Goal: Information Seeking & Learning: Check status

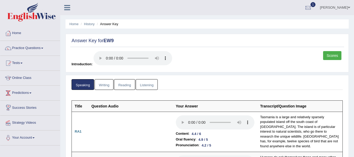
drag, startPoint x: 106, startPoint y: 86, endPoint x: 143, endPoint y: 87, distance: 37.3
click at [106, 86] on link "Writing" at bounding box center [104, 84] width 19 height 11
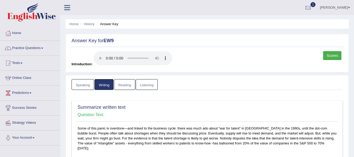
click at [119, 85] on link "Reading" at bounding box center [124, 84] width 21 height 11
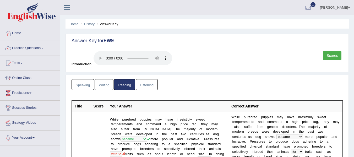
drag, startPoint x: 154, startPoint y: 86, endPoint x: 165, endPoint y: 93, distance: 13.5
click at [154, 86] on link "Listening" at bounding box center [147, 84] width 22 height 11
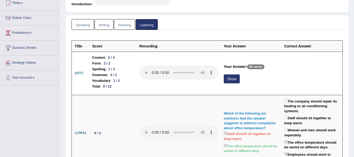
scroll to position [79, 0]
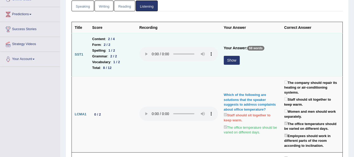
click at [233, 62] on button "Show" at bounding box center [232, 60] width 16 height 9
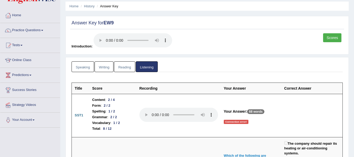
scroll to position [0, 0]
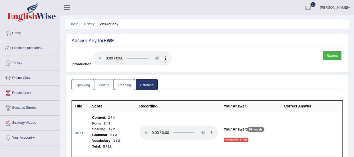
click at [327, 56] on link "Scores" at bounding box center [332, 55] width 18 height 9
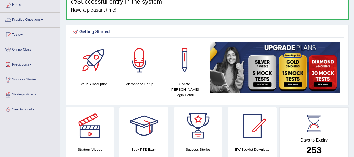
scroll to position [26, 0]
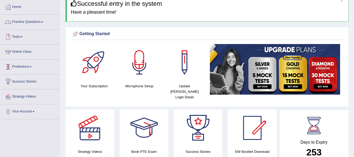
click at [15, 36] on link "Tests" at bounding box center [30, 36] width 60 height 13
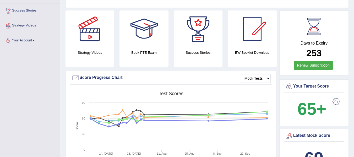
scroll to position [131, 0]
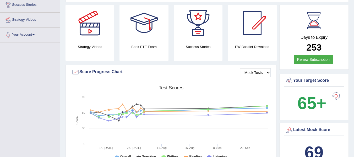
click at [119, 150] on rect at bounding box center [171, 123] width 199 height 81
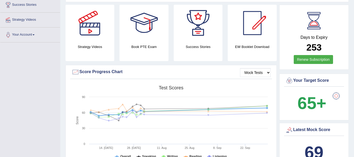
click at [116, 152] on rect at bounding box center [171, 123] width 199 height 81
click at [118, 150] on rect at bounding box center [171, 123] width 199 height 81
click at [116, 155] on icon at bounding box center [117, 156] width 2 height 2
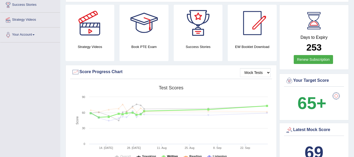
click at [174, 155] on tspan "Writing" at bounding box center [172, 157] width 11 height 4
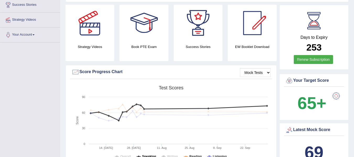
click at [151, 155] on tspan "Speaking" at bounding box center [149, 157] width 14 height 4
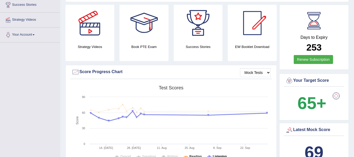
click at [219, 155] on tspan "Listening" at bounding box center [220, 157] width 14 height 4
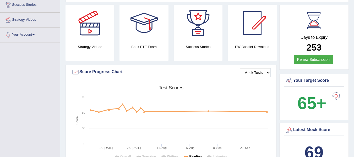
click at [193, 155] on tspan "Reading" at bounding box center [196, 157] width 12 height 4
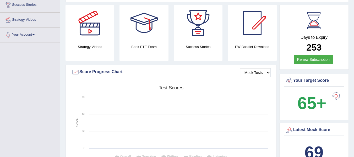
click at [213, 155] on tspan "Listening" at bounding box center [220, 157] width 14 height 4
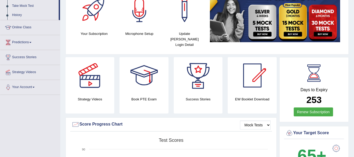
scroll to position [0, 0]
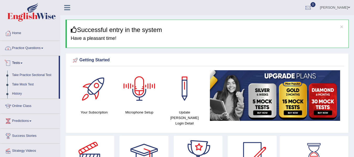
click at [35, 45] on link "Practice Questions" at bounding box center [30, 47] width 60 height 13
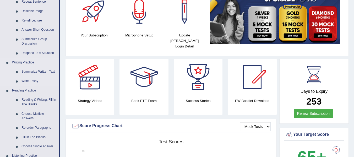
scroll to position [105, 0]
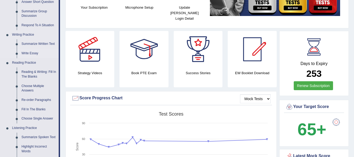
click at [35, 53] on link "Write Essay" at bounding box center [39, 53] width 40 height 9
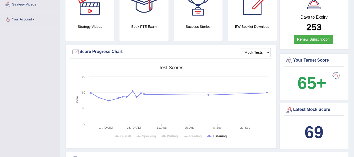
scroll to position [384, 0]
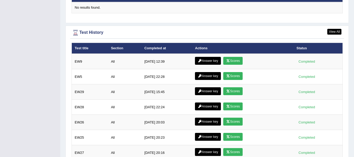
scroll to position [709, 0]
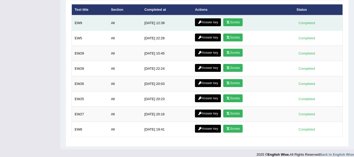
click at [240, 18] on link "Scores" at bounding box center [232, 22] width 19 height 8
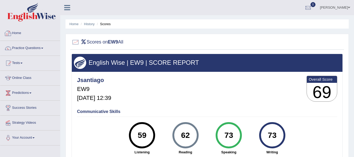
click at [25, 33] on link "Home" at bounding box center [30, 32] width 60 height 13
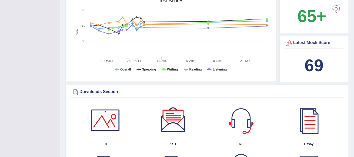
scroll to position [79, 0]
